Goal: Register for event/course

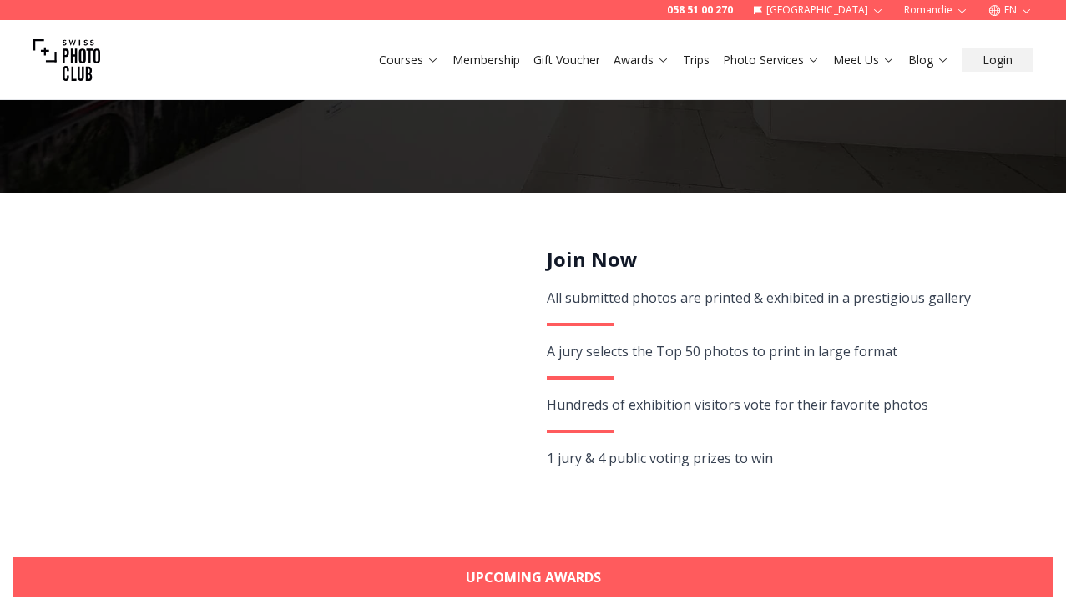
scroll to position [192, 0]
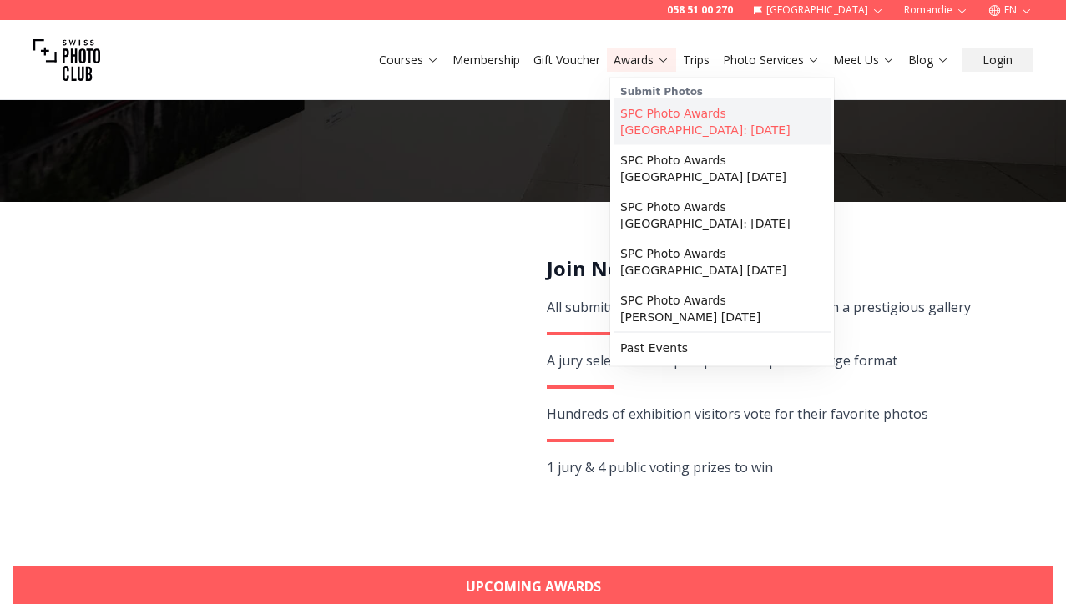
click at [674, 129] on link "SPC Photo Awards [GEOGRAPHIC_DATA]: [DATE]" at bounding box center [721, 121] width 217 height 47
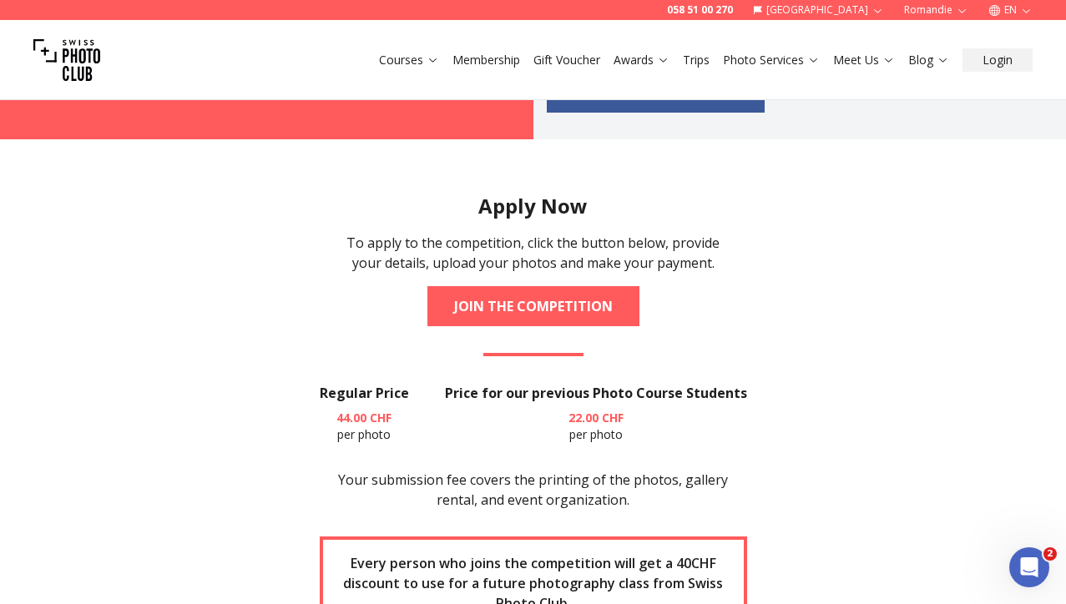
scroll to position [1896, 0]
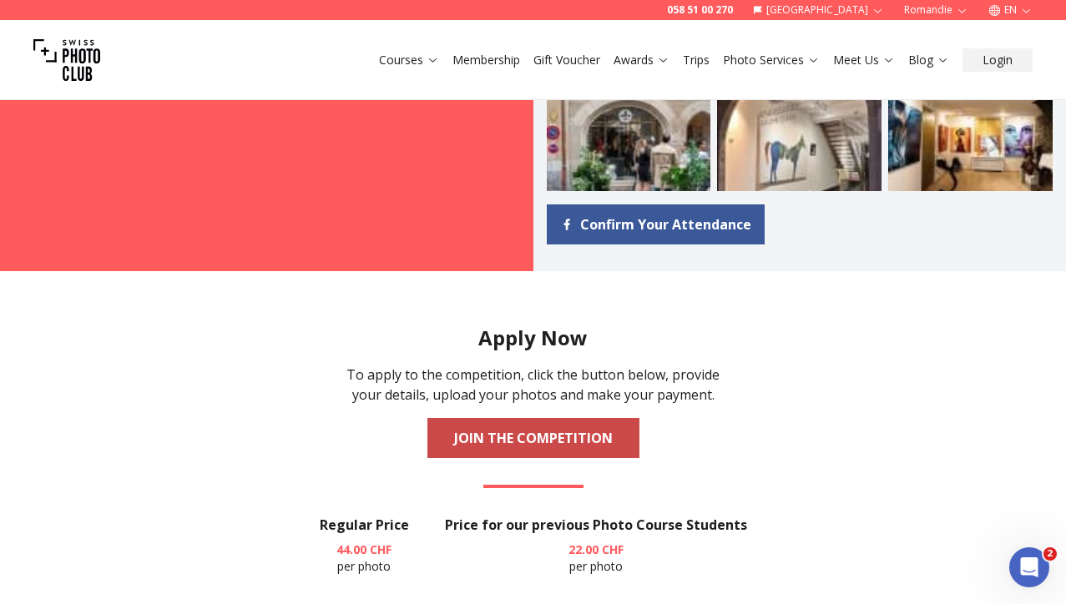
click at [489, 430] on link "JOIN THE COMPETITION" at bounding box center [533, 438] width 212 height 40
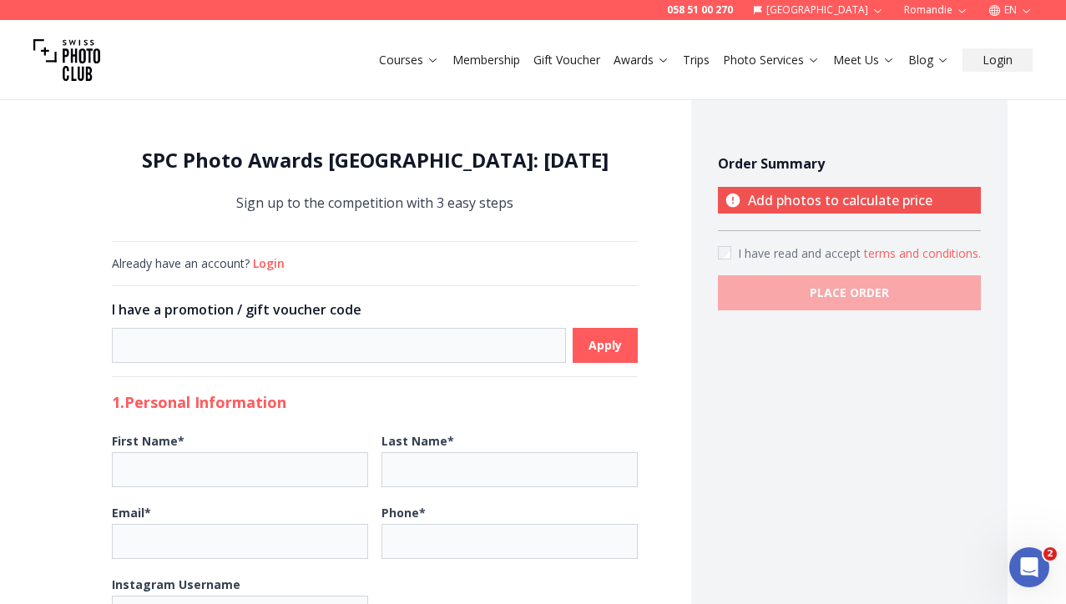
click at [264, 266] on button "Login" at bounding box center [269, 263] width 32 height 17
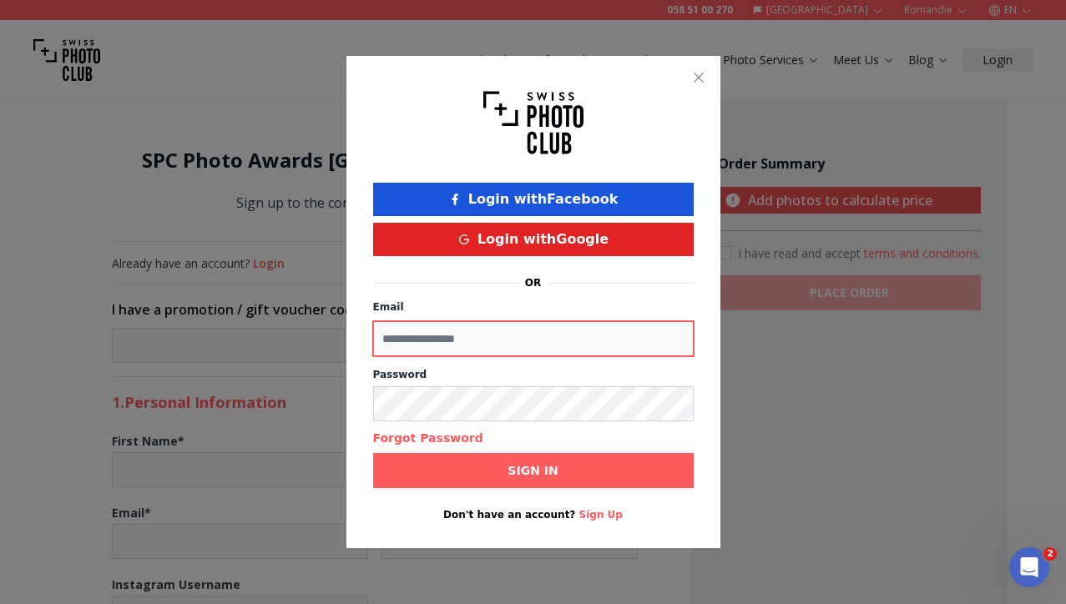
click at [493, 345] on input "Email" at bounding box center [533, 338] width 320 height 35
type input "**********"
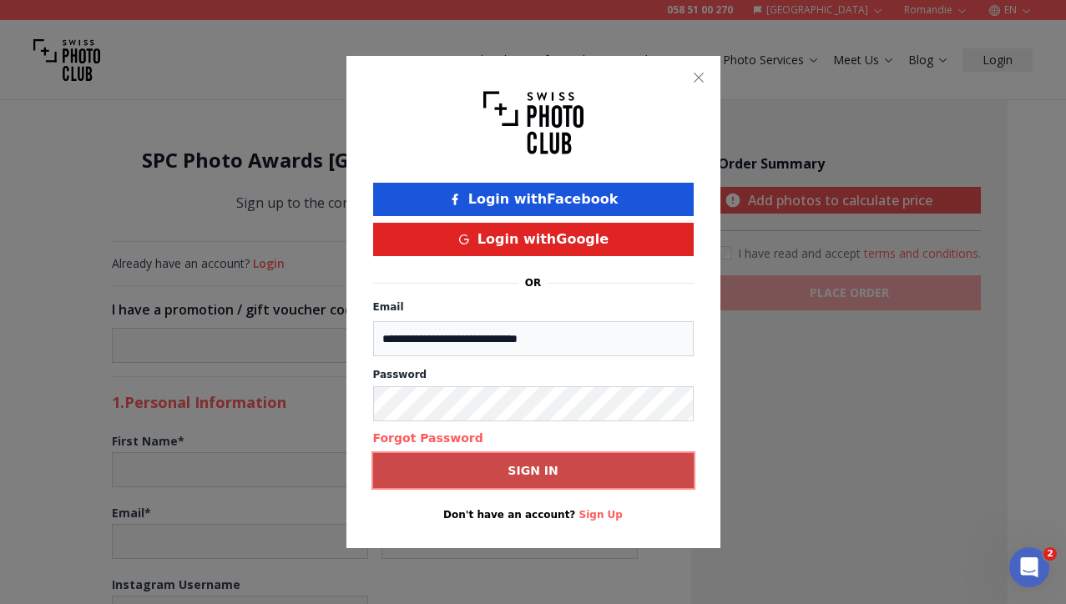
click at [522, 466] on b "Sign in" at bounding box center [532, 470] width 50 height 17
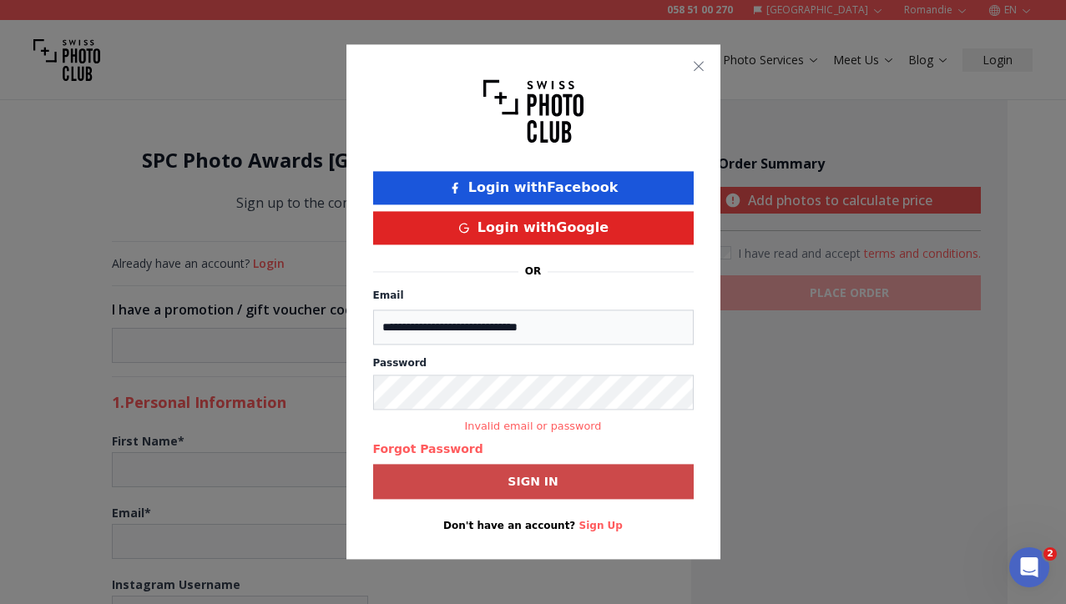
click at [451, 457] on button "Forgot Password" at bounding box center [428, 449] width 110 height 17
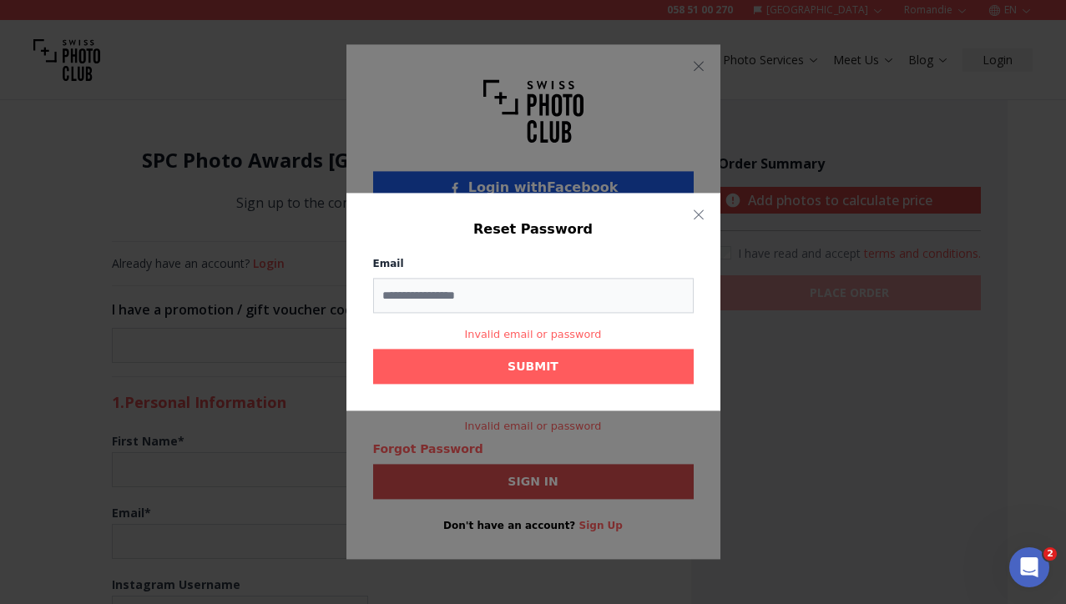
click at [486, 294] on input "Email" at bounding box center [533, 295] width 320 height 35
type input "**********"
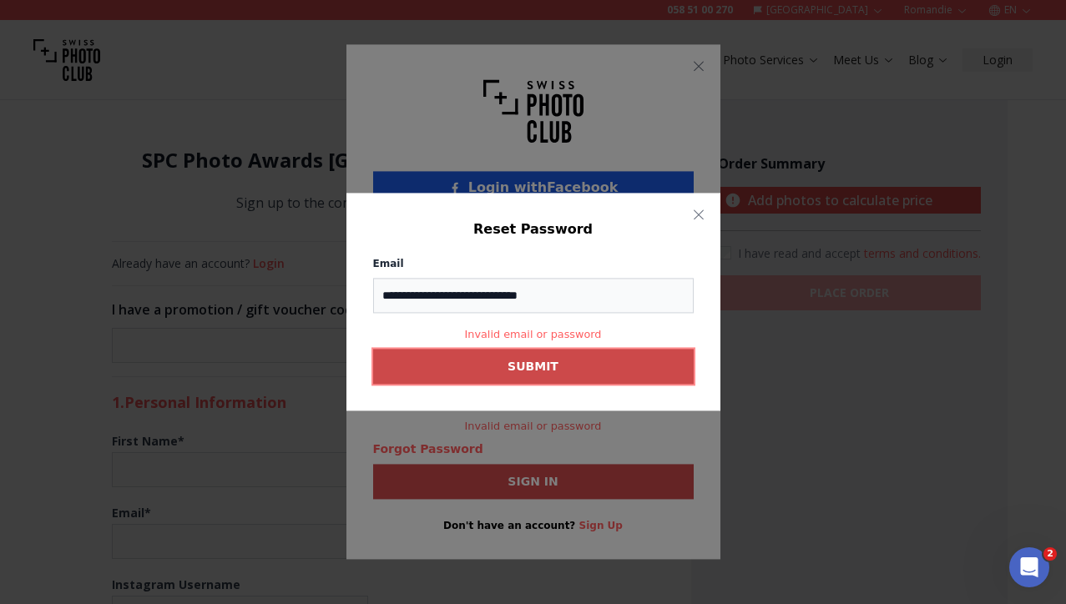
click at [502, 356] on span "SUBMIT" at bounding box center [533, 367] width 78 height 30
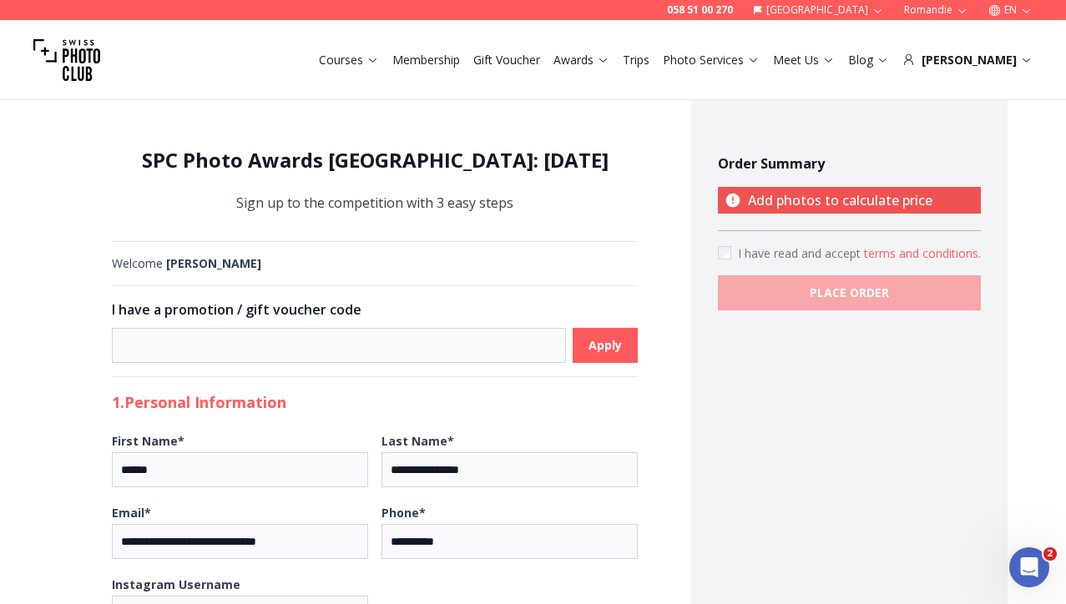
click at [517, 139] on div "SPC Photo Awards [GEOGRAPHIC_DATA]: [DATE] Sign up to the competition with 3 ea…" at bounding box center [375, 181] width 526 height 94
click at [609, 60] on link "Awards" at bounding box center [581, 60] width 56 height 17
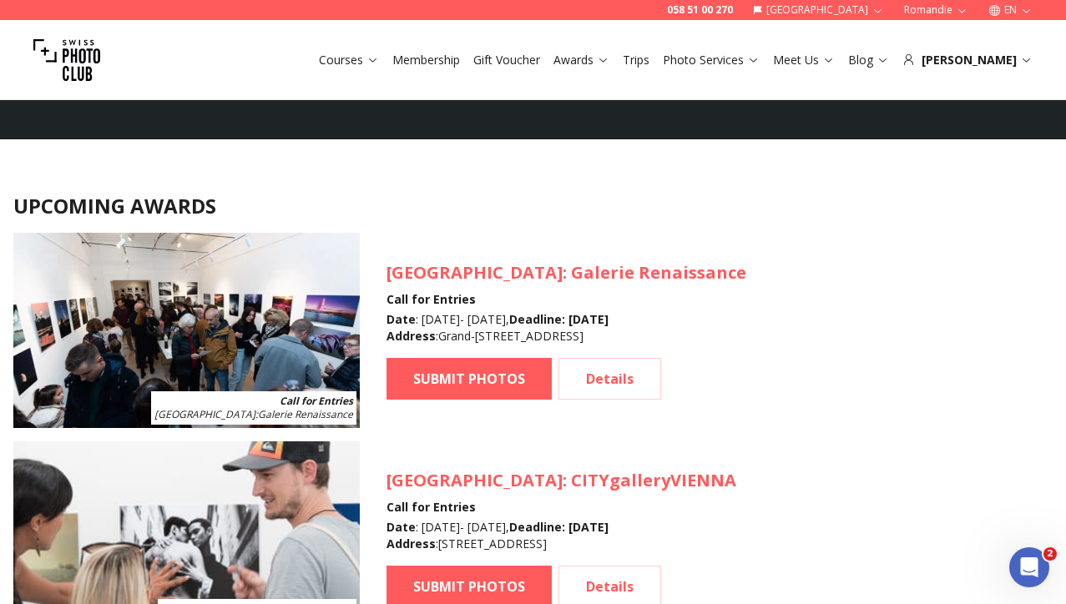
scroll to position [1448, 0]
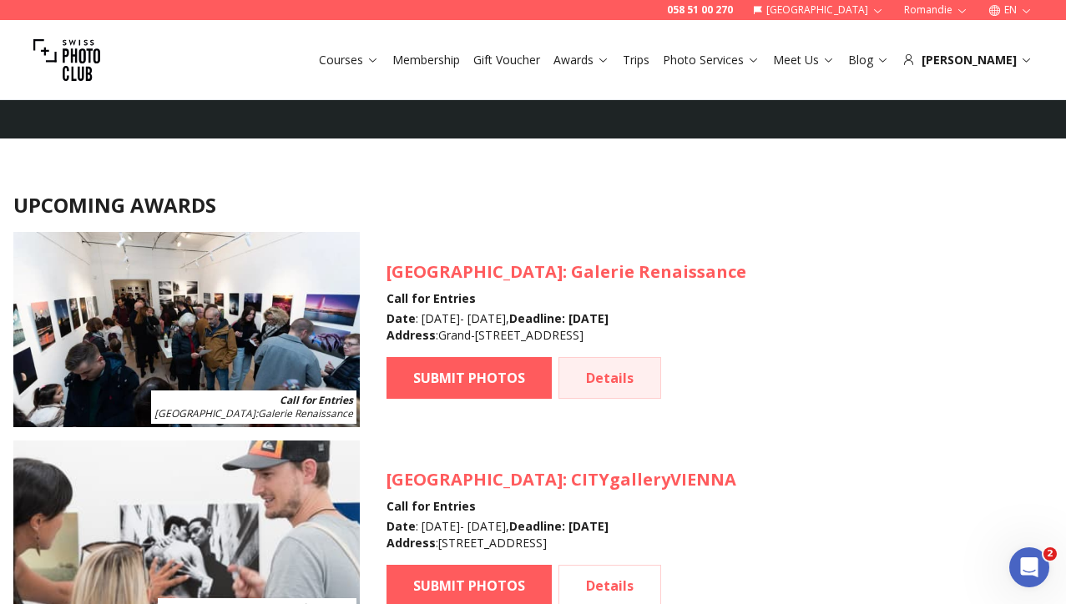
click at [640, 371] on link "Details" at bounding box center [609, 378] width 103 height 42
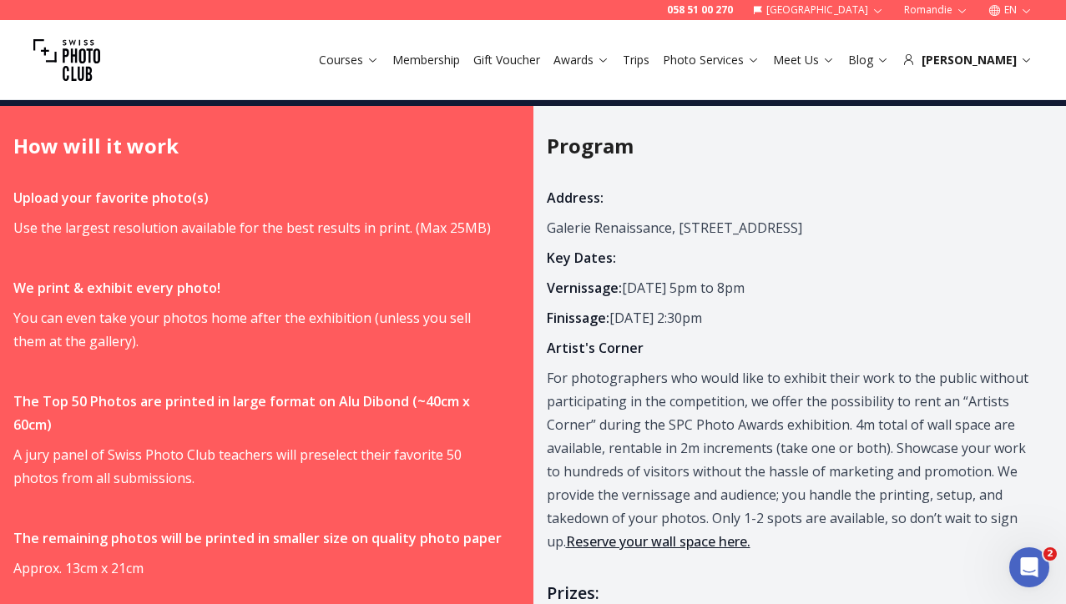
scroll to position [979, 0]
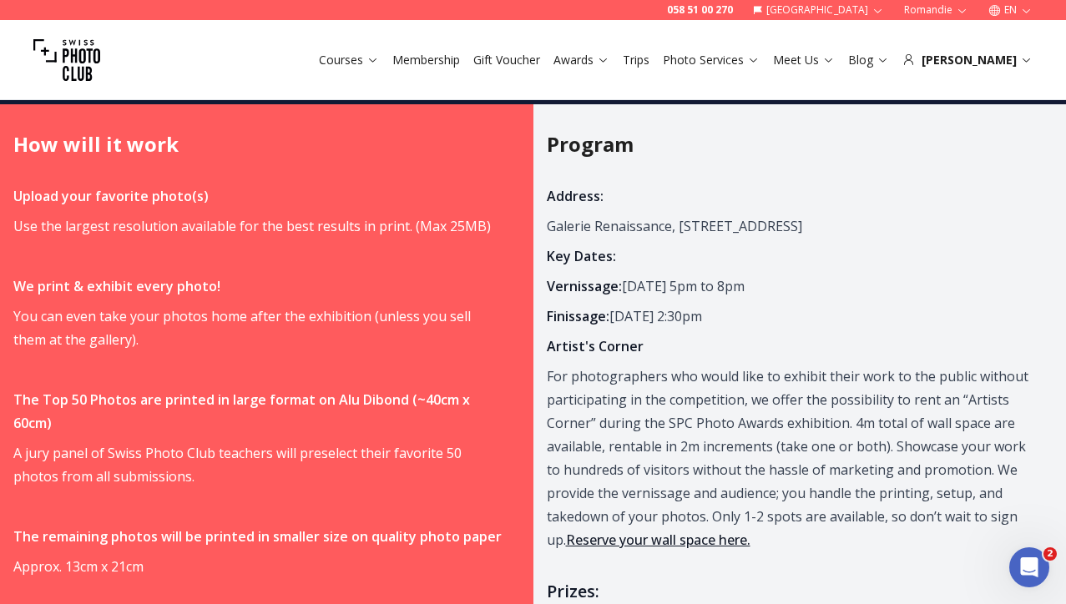
click at [687, 275] on p "Vernissage: [DATE] 5pm to 8pm" at bounding box center [791, 286] width 488 height 23
click at [669, 305] on p "Finissage: [DATE] 2:30pm" at bounding box center [791, 316] width 488 height 23
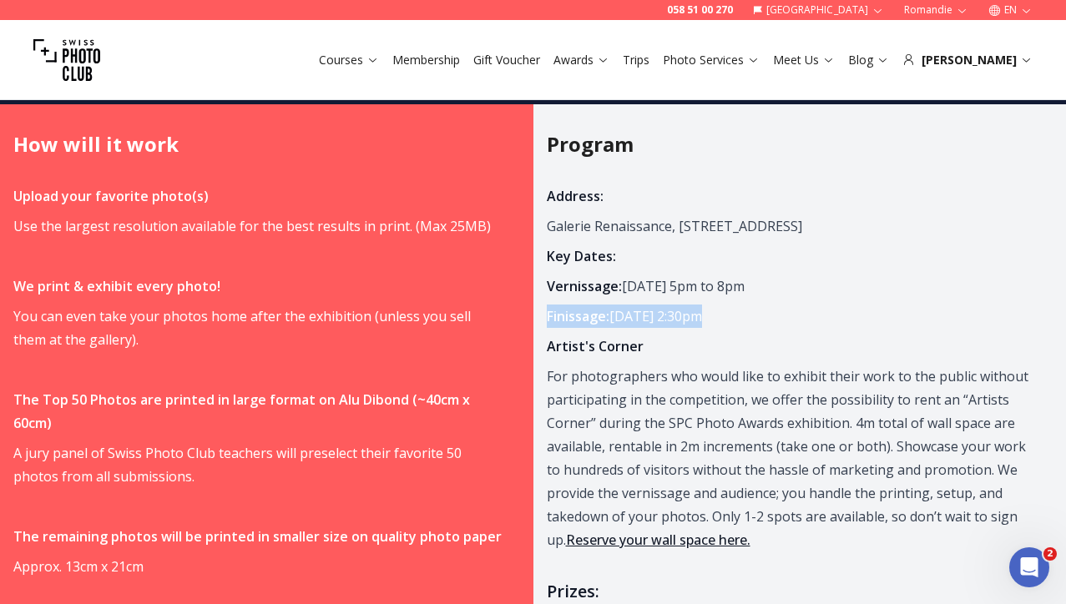
click at [669, 305] on p "Finissage: [DATE] 2:30pm" at bounding box center [791, 316] width 488 height 23
click at [643, 388] on p "For photographers who would like to exhibit their work to the public without pa…" at bounding box center [791, 458] width 488 height 187
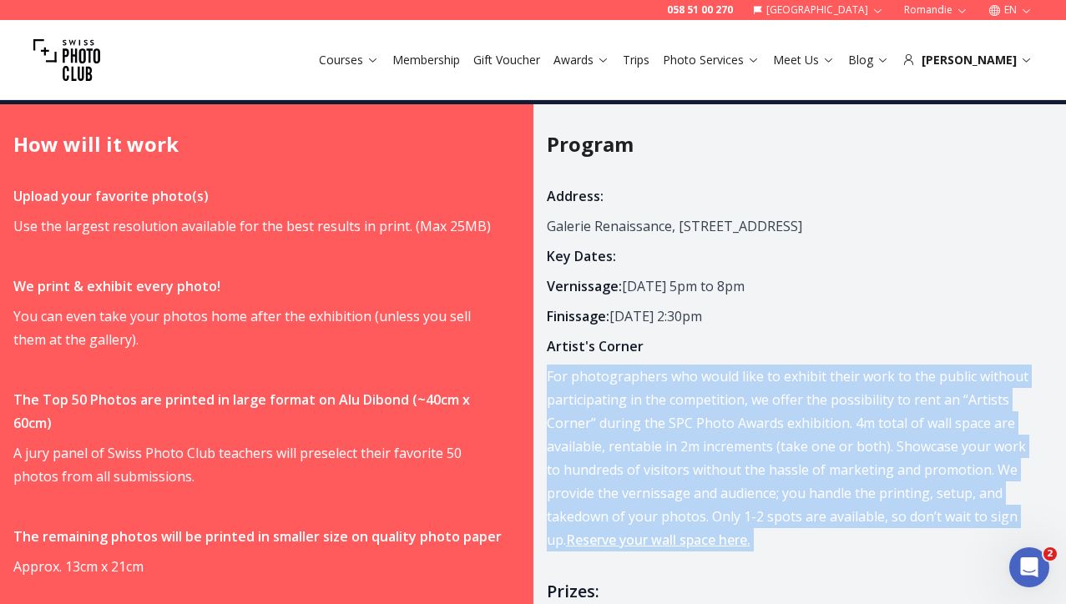
click at [643, 388] on p "For photographers who would like to exhibit their work to the public without pa…" at bounding box center [791, 458] width 488 height 187
click at [618, 388] on p "For photographers who would like to exhibit their work to the public without pa…" at bounding box center [791, 458] width 488 height 187
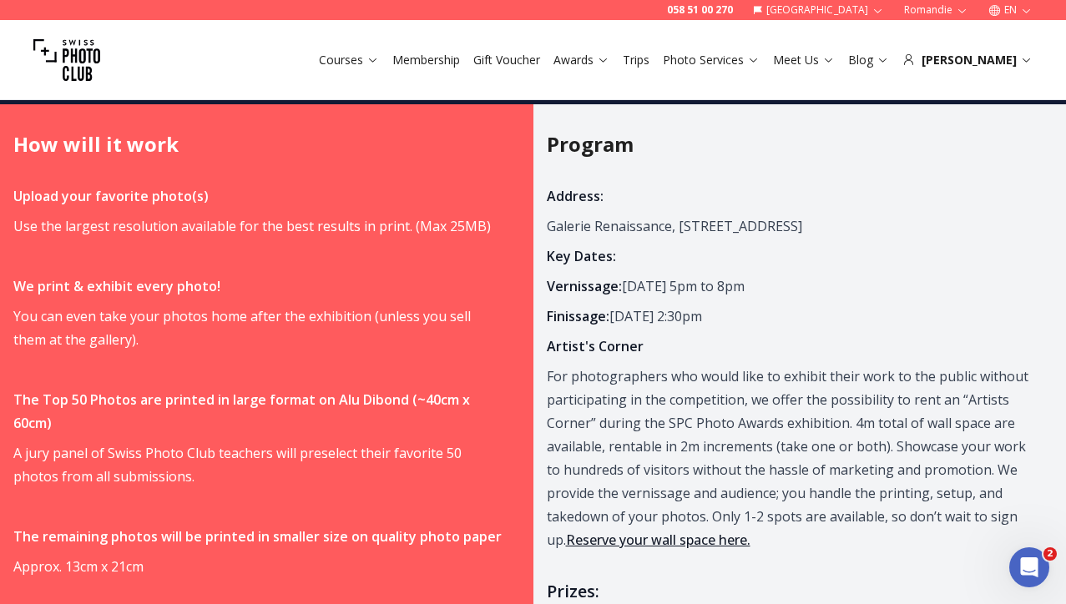
click at [637, 275] on p "Vernissage: [DATE] 5pm to 8pm" at bounding box center [791, 286] width 488 height 23
click at [611, 337] on span "Address: [GEOGRAPHIC_DATA][STREET_ADDRESS] Key Dates: Vernissage: [DATE] 5pm to…" at bounding box center [791, 529] width 488 height 691
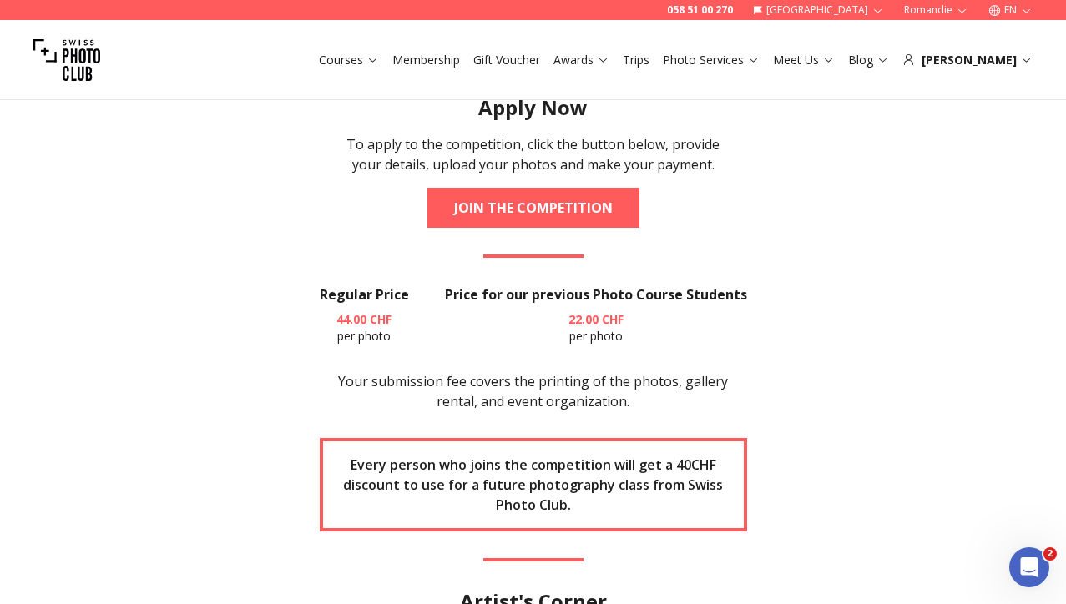
scroll to position [2140, 0]
